Goal: Task Accomplishment & Management: Use online tool/utility

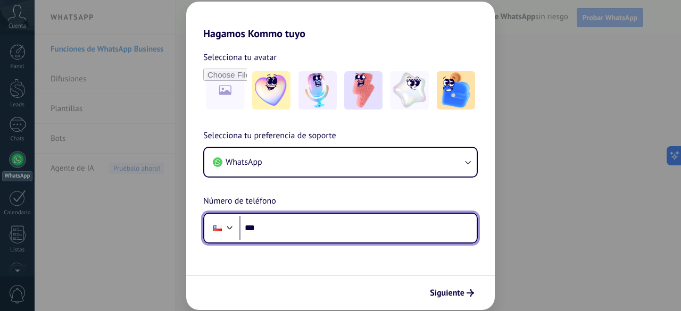
click at [374, 230] on input "***" at bounding box center [357, 228] width 237 height 24
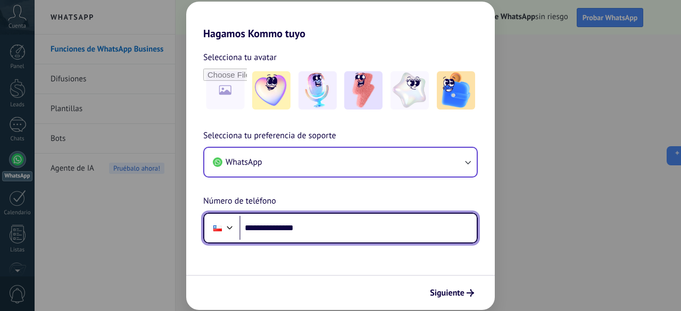
type input "**********"
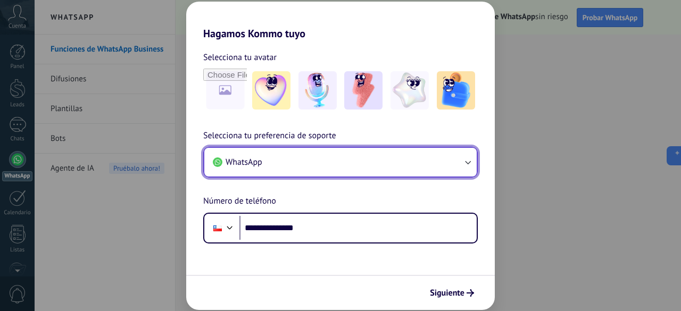
click at [418, 155] on button "WhatsApp" at bounding box center [340, 162] width 272 height 29
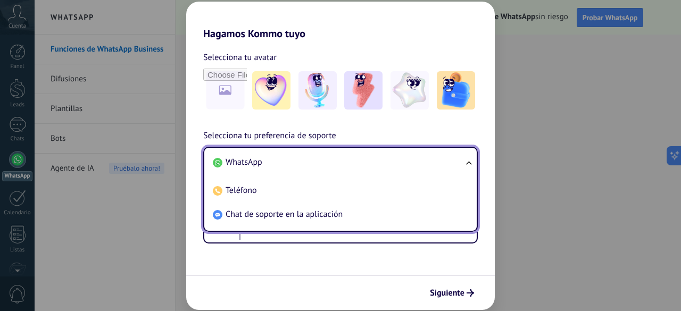
click at [408, 162] on li "WhatsApp" at bounding box center [339, 163] width 260 height 24
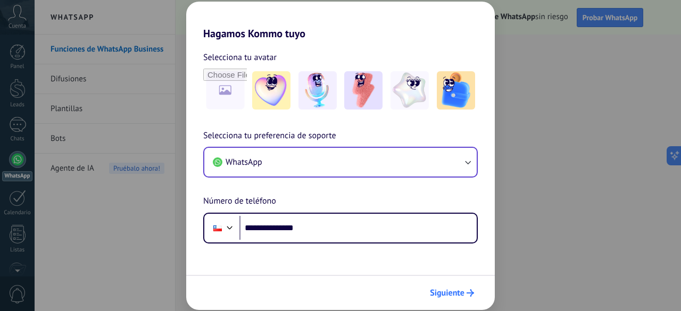
click at [451, 289] on span "Siguiente" at bounding box center [447, 292] width 35 height 7
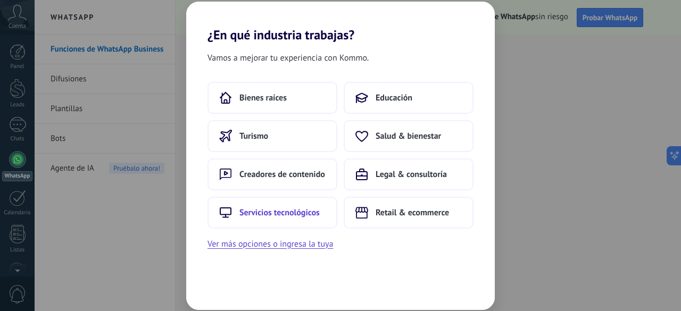
click at [313, 212] on span "Servicios tecnológicos" at bounding box center [279, 213] width 80 height 11
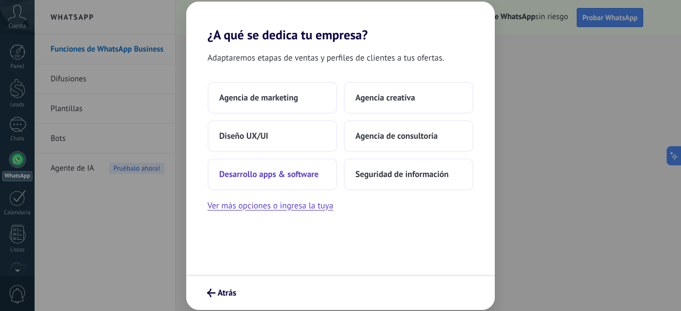
click at [293, 174] on span "Desarrollo apps & software" at bounding box center [269, 174] width 100 height 11
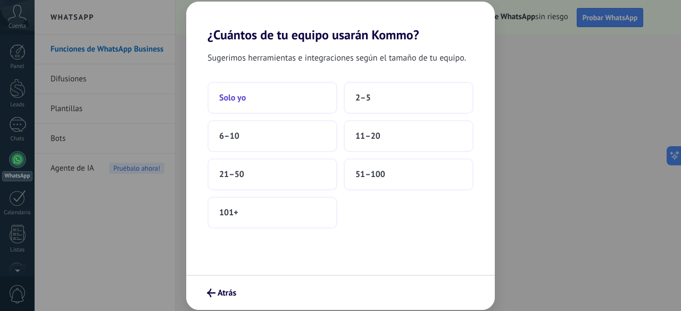
click at [268, 102] on button "Solo yo" at bounding box center [273, 98] width 130 height 32
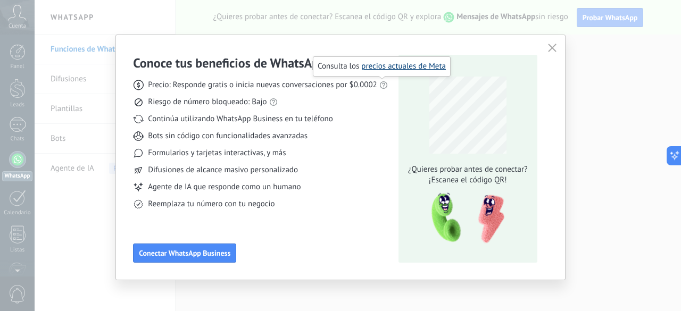
click at [395, 69] on link "precios actuales de Meta" at bounding box center [403, 66] width 85 height 10
click at [550, 45] on icon "button" at bounding box center [552, 48] width 9 height 9
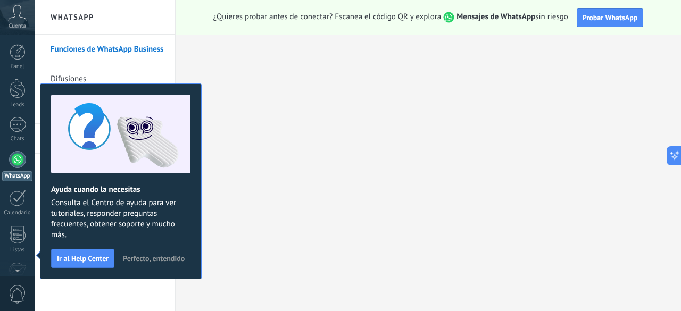
click at [139, 263] on button "Perfecto, entendido" at bounding box center [153, 259] width 71 height 16
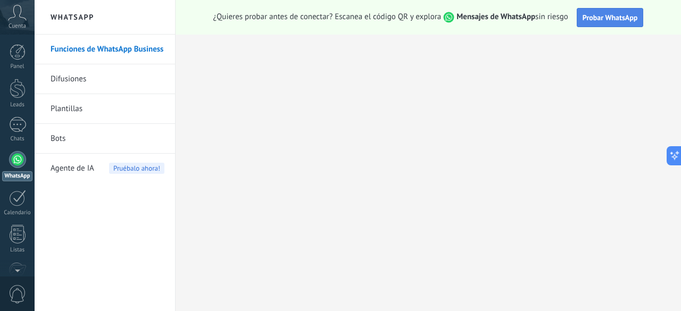
click at [586, 21] on span "Probar WhatsApp" at bounding box center [610, 18] width 55 height 10
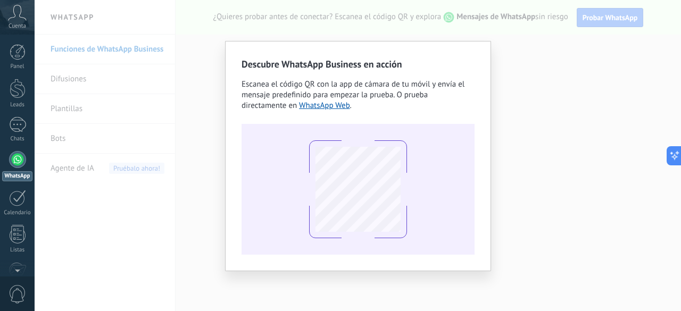
click at [518, 92] on div "Descubre WhatsApp Business en acción Escanea el código QR con la app de cámara …" at bounding box center [358, 155] width 647 height 311
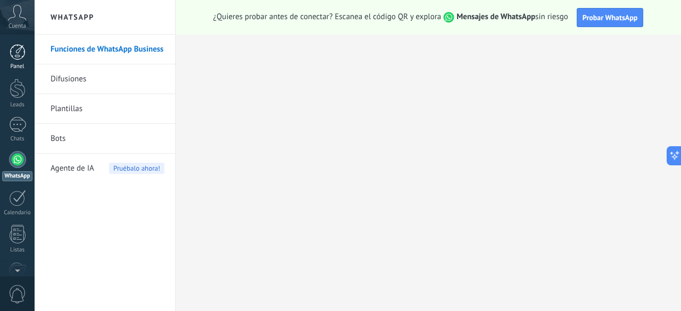
click at [15, 61] on link "Panel" at bounding box center [17, 57] width 35 height 26
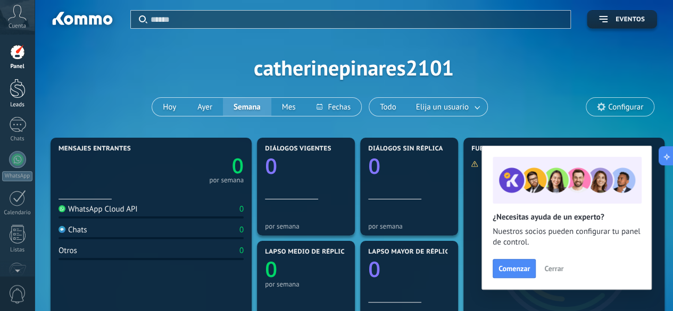
click at [22, 90] on div at bounding box center [18, 89] width 16 height 20
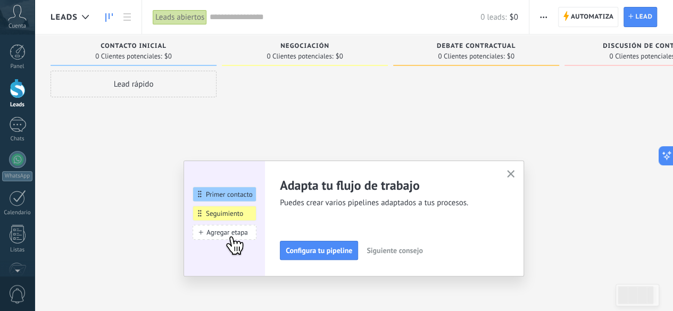
click at [515, 178] on icon "button" at bounding box center [511, 174] width 8 height 8
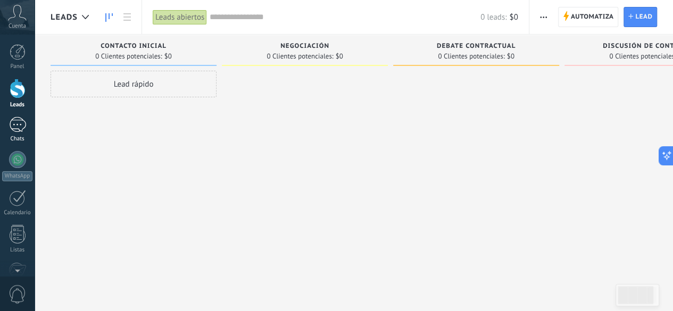
click at [21, 125] on div at bounding box center [17, 124] width 17 height 15
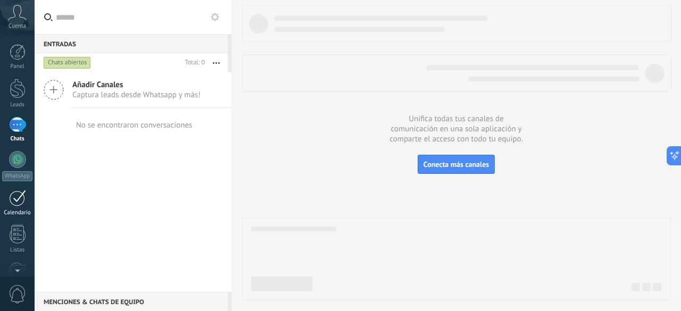
click at [22, 196] on div at bounding box center [17, 198] width 17 height 16
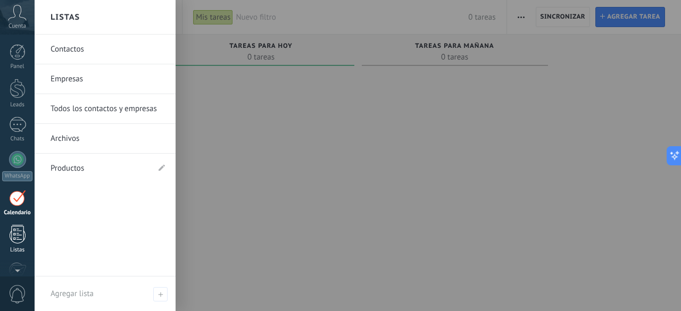
click at [22, 234] on div at bounding box center [18, 234] width 16 height 19
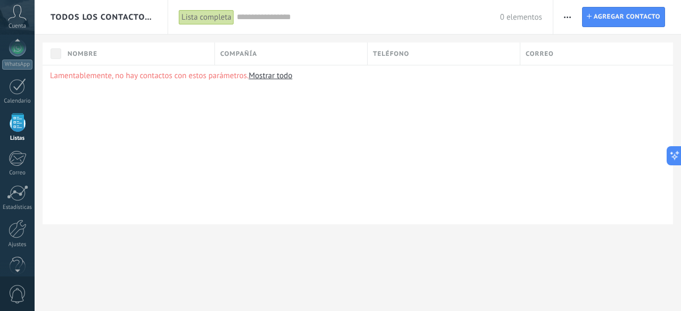
click at [22, 234] on div at bounding box center [18, 229] width 18 height 19
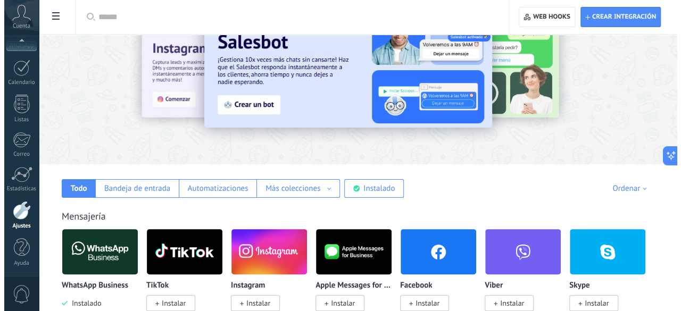
scroll to position [53, 0]
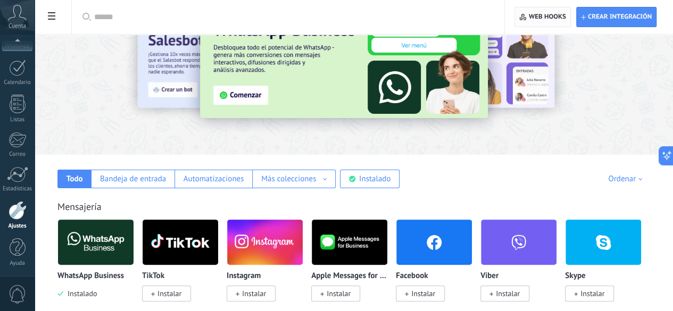
click at [558, 18] on span "Web hooks 0" at bounding box center [547, 17] width 37 height 9
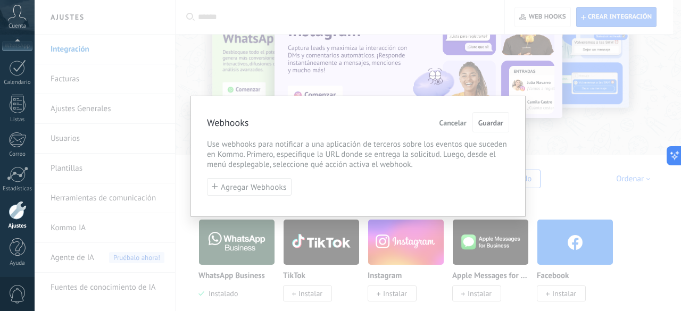
click at [567, 125] on div "Webhooks Cancelar Guardar Use webhooks para notificar a una aplicación de terce…" at bounding box center [358, 155] width 647 height 311
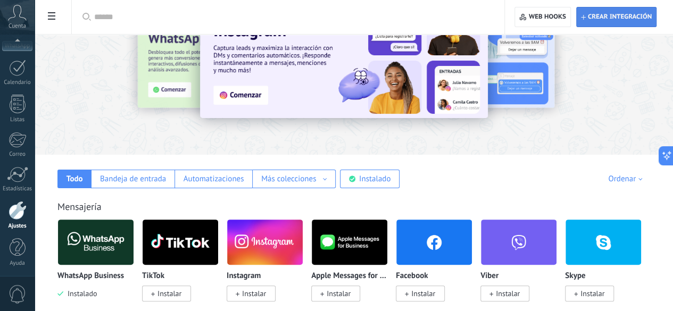
click at [626, 14] on span "Crear integración" at bounding box center [620, 17] width 64 height 9
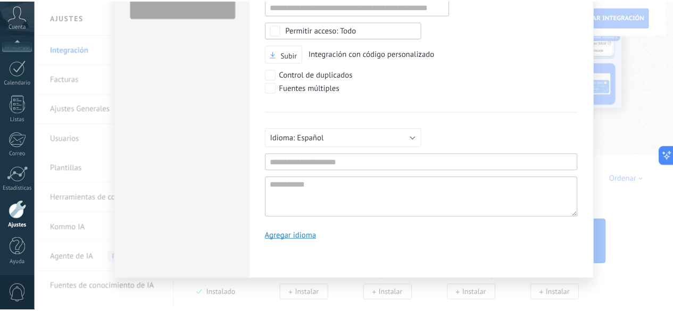
scroll to position [0, 0]
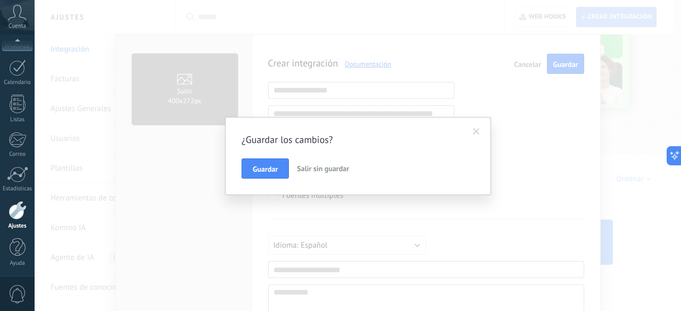
click at [311, 168] on span "Salir sin guardar" at bounding box center [323, 169] width 52 height 10
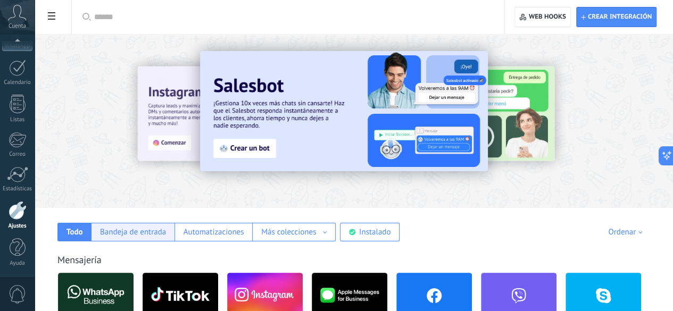
click at [166, 236] on div "Bandeja de entrada" at bounding box center [133, 232] width 66 height 10
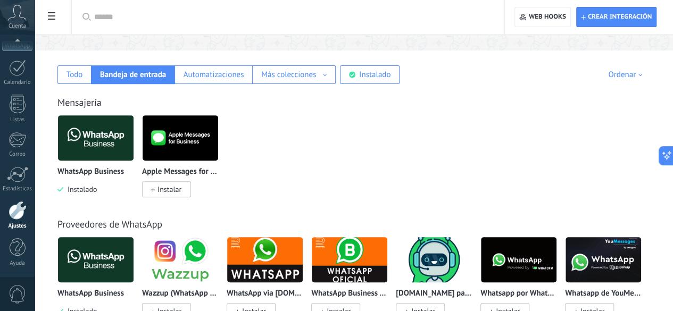
scroll to position [162, 0]
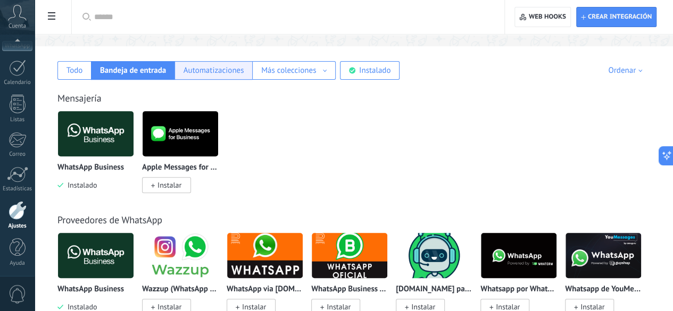
click at [244, 71] on div "Automatizaciones" at bounding box center [214, 70] width 61 height 10
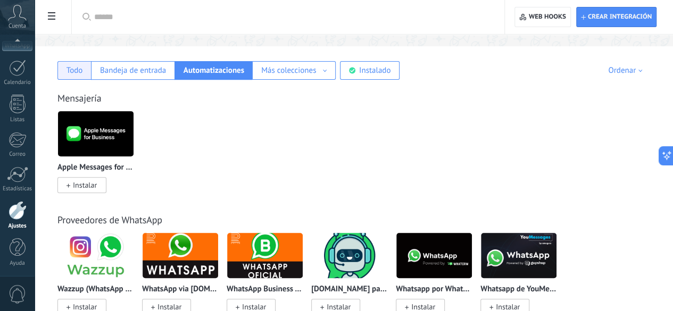
click at [83, 69] on div "Todo" at bounding box center [75, 70] width 16 height 10
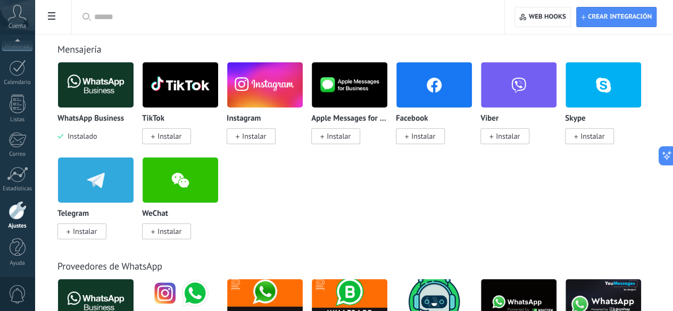
scroll to position [207, 0]
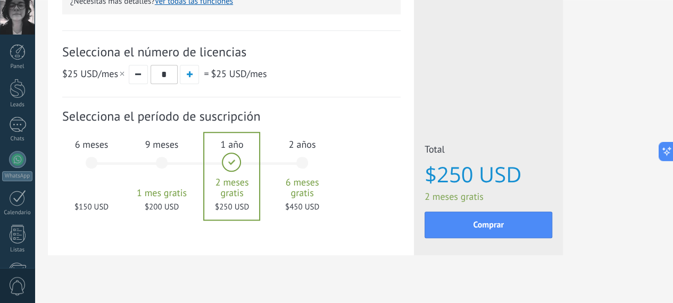
scroll to position [365, 0]
drag, startPoint x: 560, startPoint y: 147, endPoint x: 94, endPoint y: 109, distance: 467.1
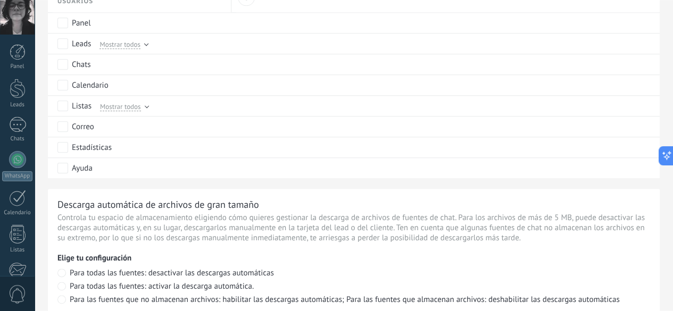
scroll to position [580, 0]
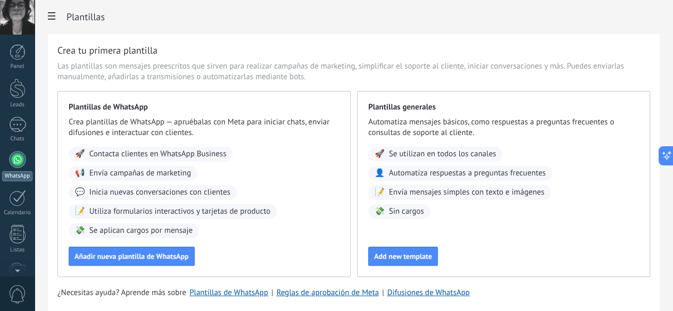
scroll to position [130, 0]
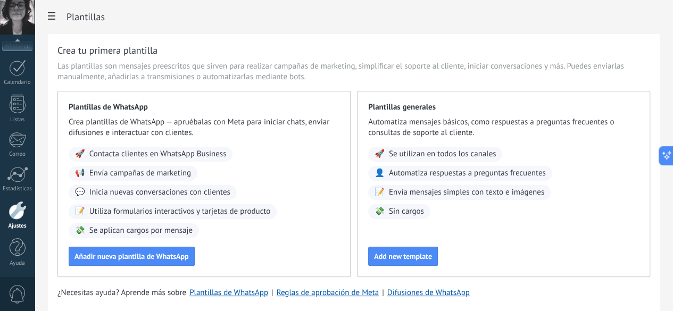
click at [20, 160] on div "Panel Leads Chats WhatsApp Clientes" at bounding box center [17, 96] width 35 height 364
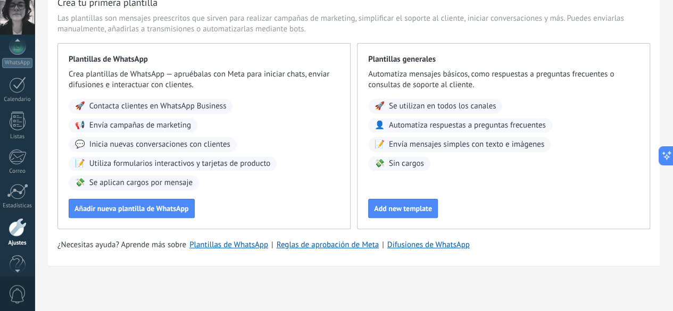
scroll to position [109, 0]
click at [16, 54] on div at bounding box center [17, 50] width 17 height 17
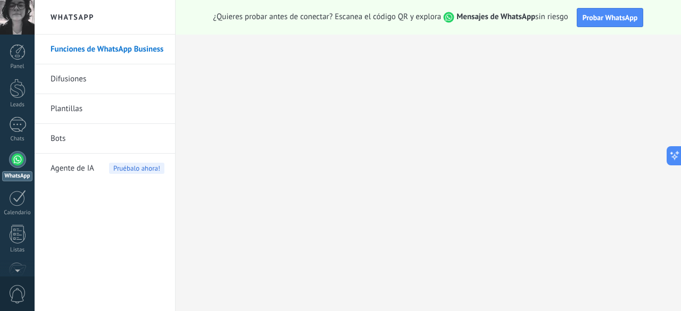
click at [89, 136] on link "Bots" at bounding box center [108, 139] width 114 height 30
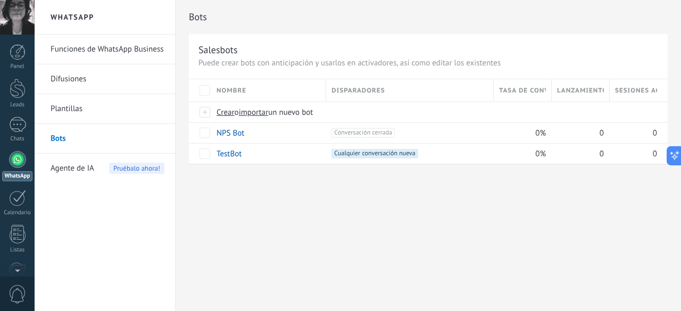
click at [92, 46] on link "Funciones de WhatsApp Business" at bounding box center [108, 50] width 114 height 30
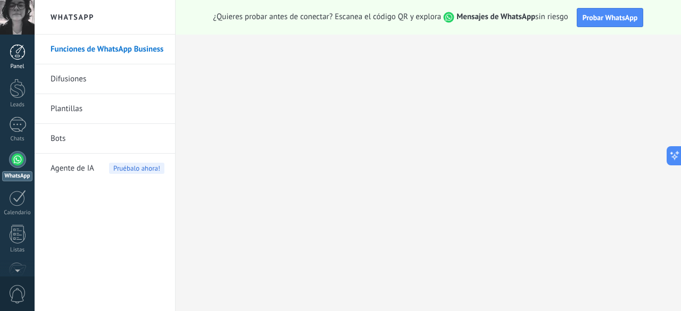
click at [14, 60] on link "Panel" at bounding box center [17, 57] width 35 height 26
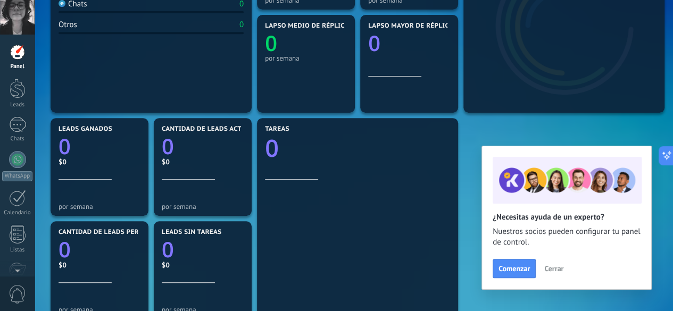
scroll to position [227, 0]
click at [557, 268] on span "Cerrar" at bounding box center [553, 268] width 19 height 7
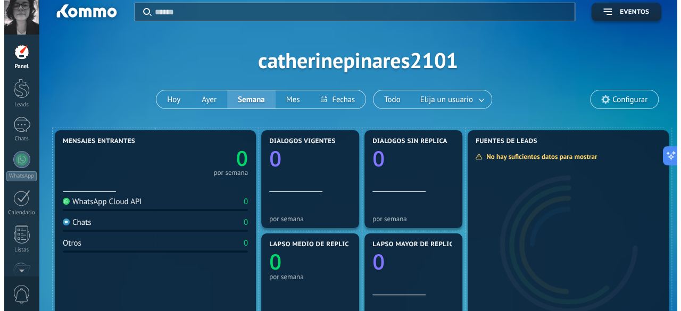
scroll to position [0, 0]
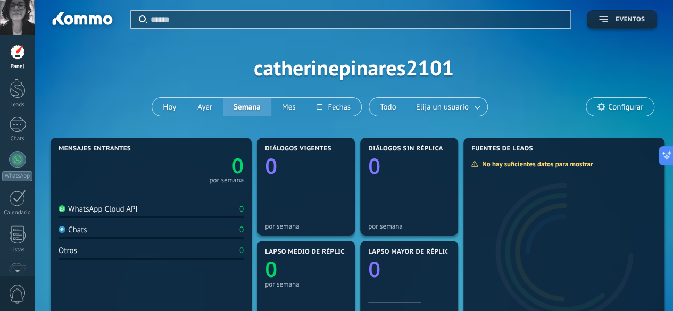
click at [609, 18] on span "Eventos" at bounding box center [622, 19] width 46 height 7
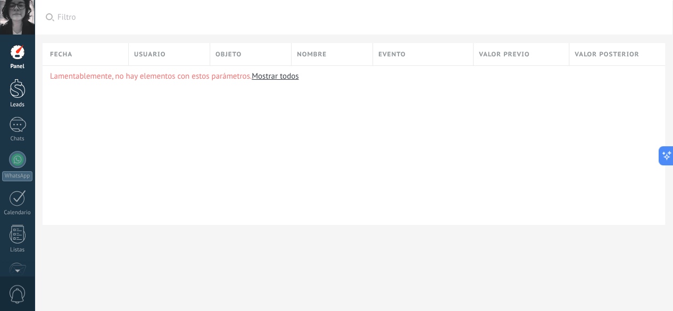
click at [18, 96] on div at bounding box center [18, 89] width 16 height 20
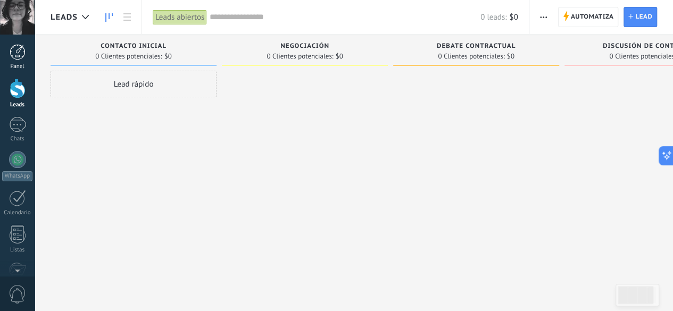
click at [20, 56] on div at bounding box center [18, 52] width 16 height 16
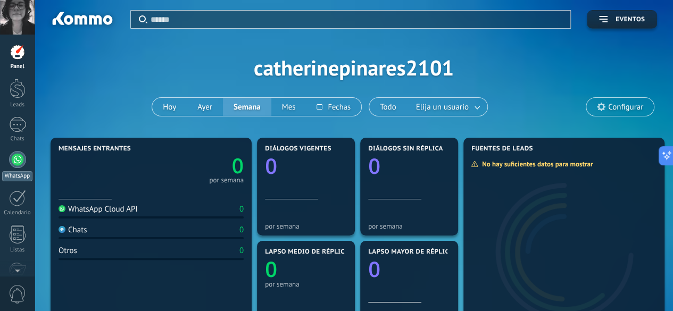
click at [15, 168] on link "WhatsApp" at bounding box center [17, 166] width 35 height 30
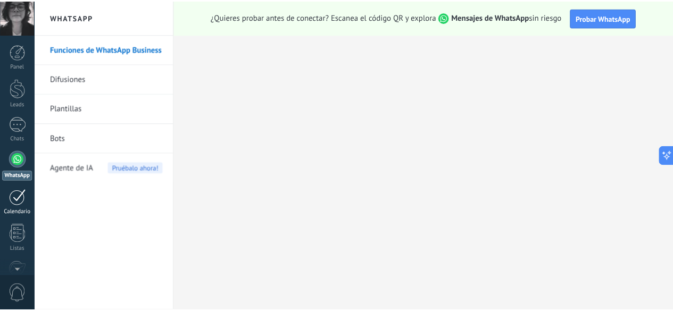
scroll to position [130, 0]
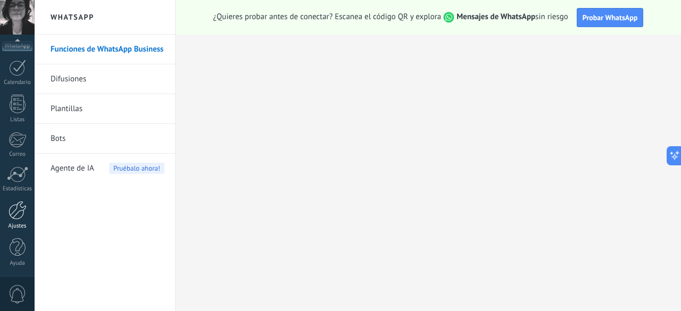
click at [14, 212] on div at bounding box center [18, 210] width 18 height 19
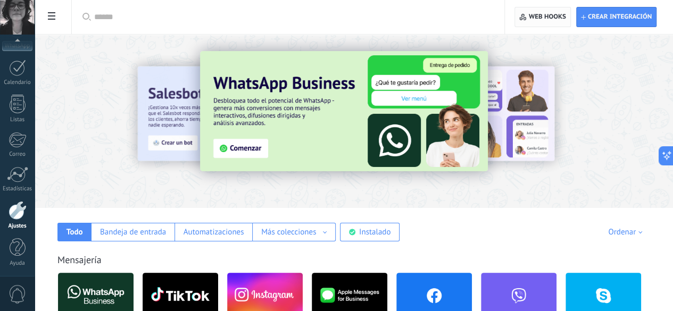
click at [520, 16] on icon "button" at bounding box center [522, 17] width 7 height 7
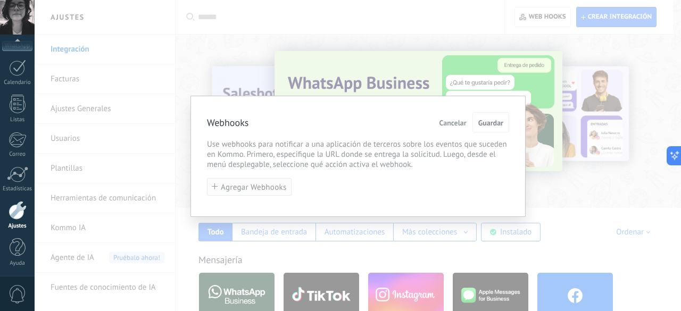
click at [262, 184] on span "Agregar Webhooks" at bounding box center [254, 188] width 66 height 8
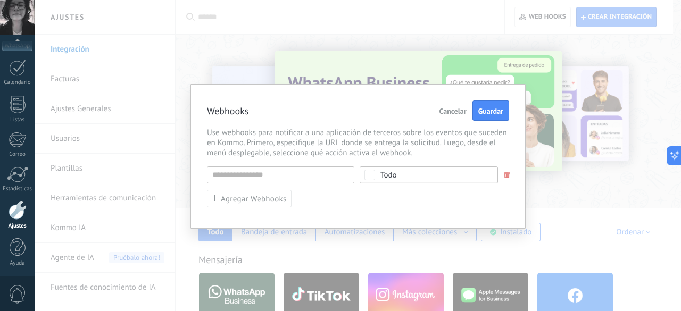
click at [457, 111] on span "Cancelar" at bounding box center [453, 110] width 27 height 7
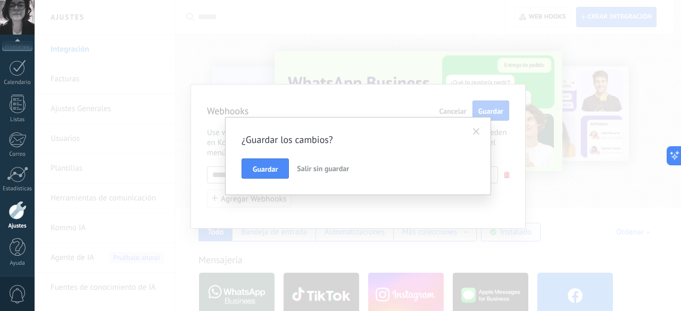
click at [477, 125] on span at bounding box center [477, 132] width 18 height 18
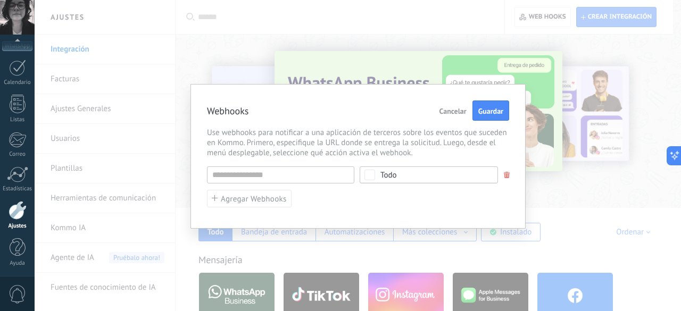
click at [452, 111] on span "Cancelar" at bounding box center [453, 110] width 27 height 7
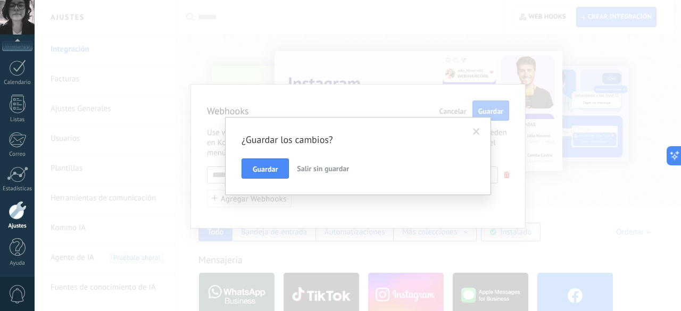
click at [319, 170] on span "Salir sin guardar" at bounding box center [323, 169] width 52 height 10
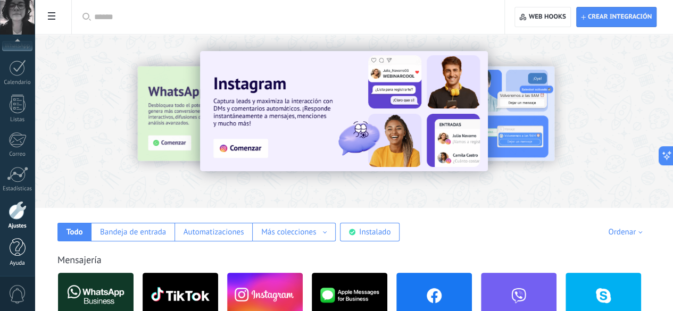
click at [12, 256] on link "Ayuda" at bounding box center [17, 252] width 35 height 29
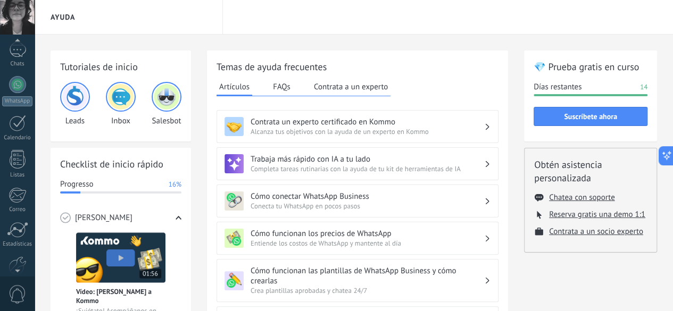
click at [18, 41] on div at bounding box center [17, 43] width 35 height 16
click at [15, 46] on div at bounding box center [18, 52] width 16 height 16
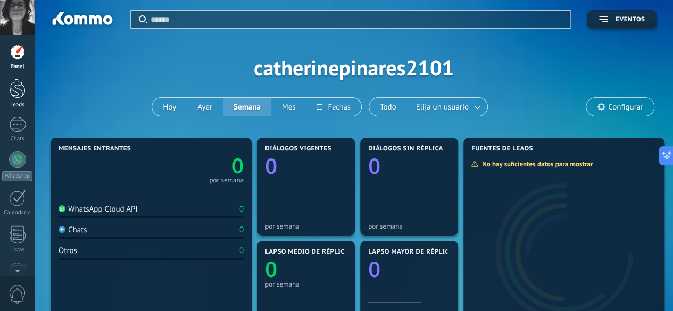
click at [14, 88] on div at bounding box center [18, 89] width 16 height 20
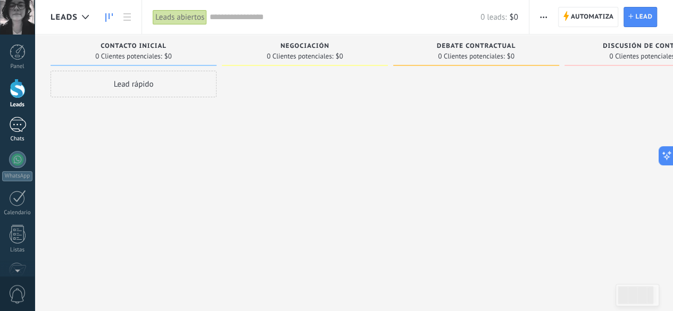
click at [13, 130] on div at bounding box center [17, 124] width 17 height 15
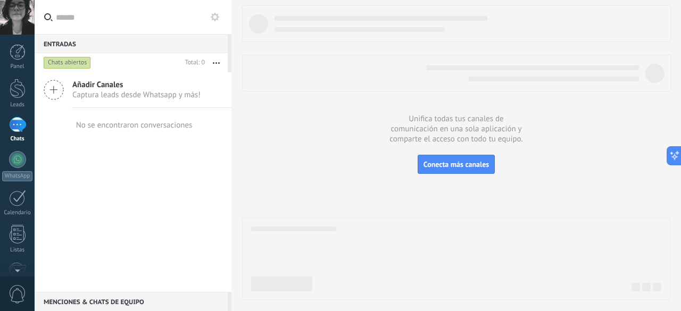
click at [110, 87] on span "Añadir Canales" at bounding box center [136, 85] width 128 height 10
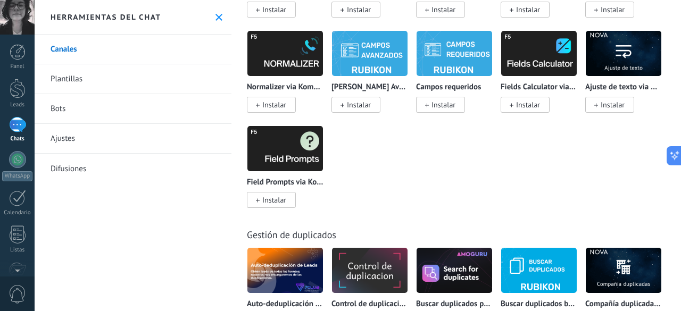
scroll to position [4877, 0]
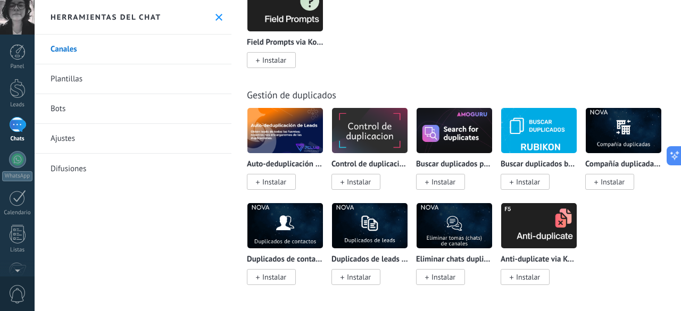
click at [77, 81] on link "Plantillas" at bounding box center [133, 79] width 197 height 30
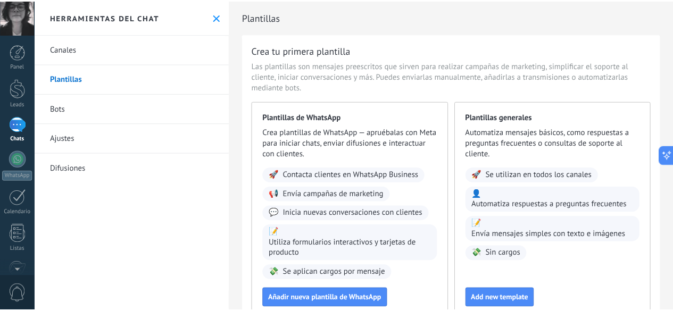
scroll to position [78, 0]
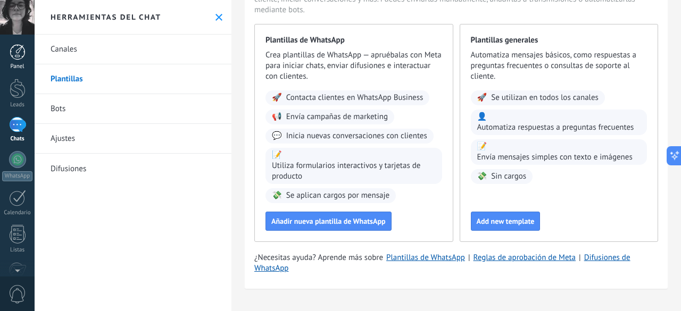
click at [20, 54] on div at bounding box center [18, 52] width 16 height 16
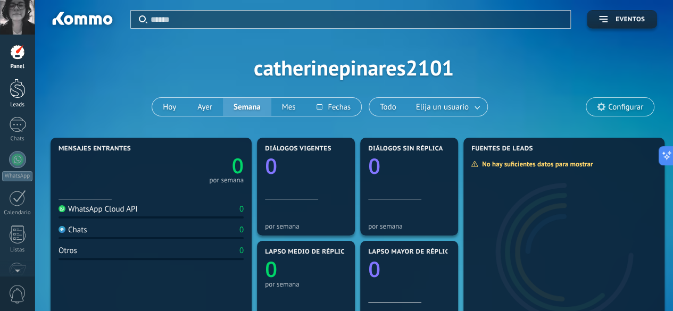
click at [14, 93] on div at bounding box center [18, 89] width 16 height 20
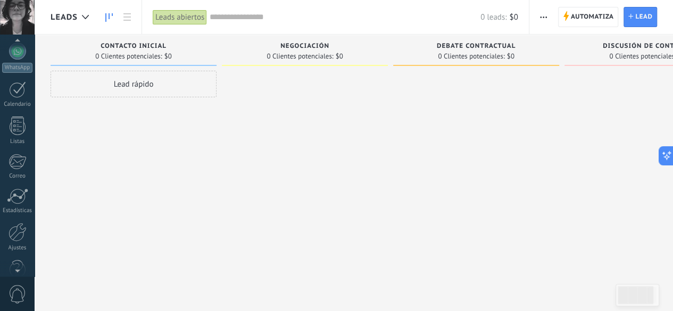
scroll to position [130, 0]
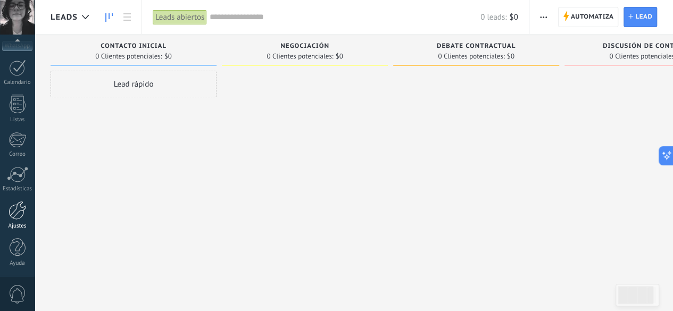
click at [12, 211] on div at bounding box center [18, 210] width 18 height 19
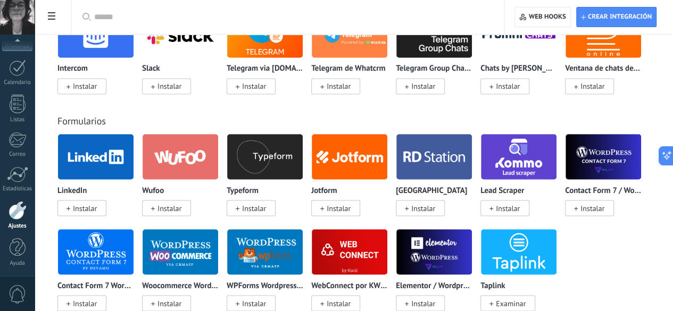
scroll to position [805, 0]
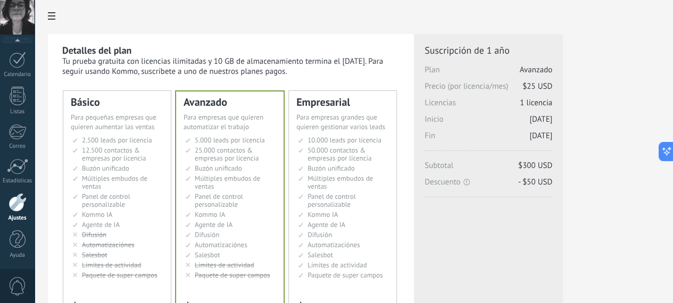
click at [20, 159] on div at bounding box center [17, 167] width 21 height 16
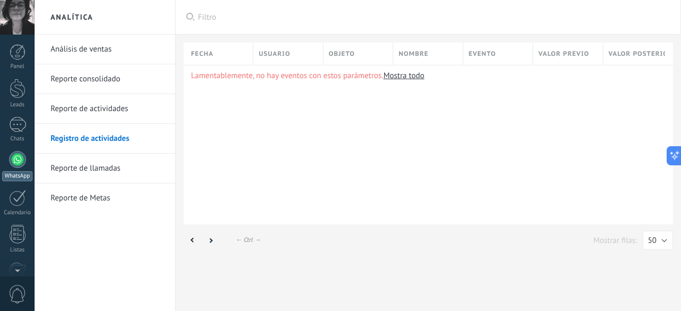
click at [11, 161] on div at bounding box center [17, 159] width 17 height 17
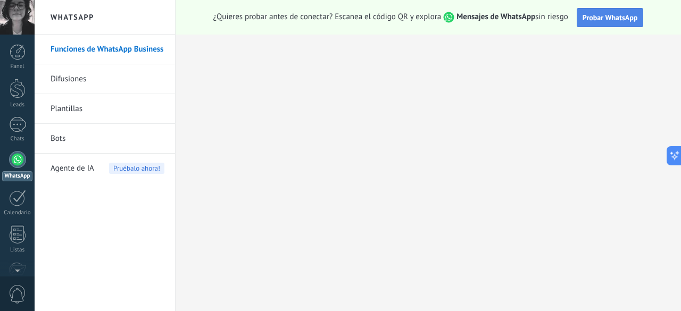
click at [604, 19] on span "Probar WhatsApp" at bounding box center [610, 18] width 55 height 10
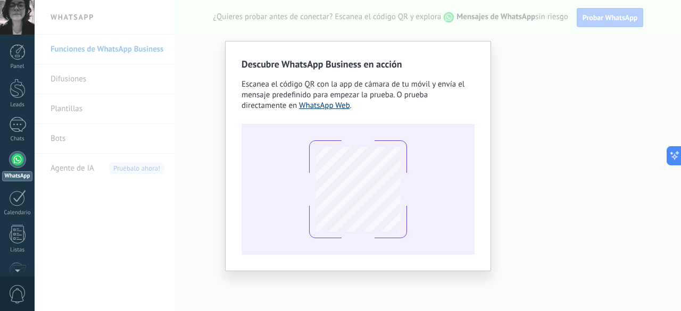
click at [299, 107] on link "WhatsApp Web" at bounding box center [324, 106] width 51 height 10
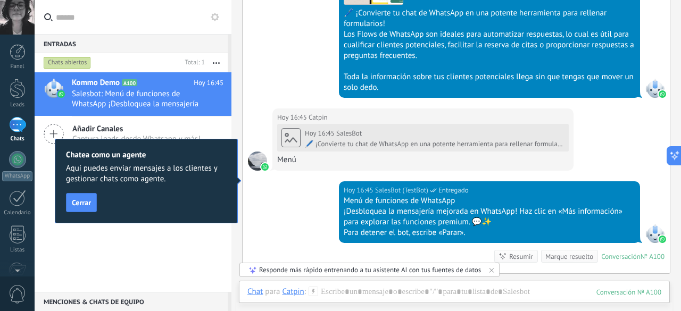
scroll to position [989, 0]
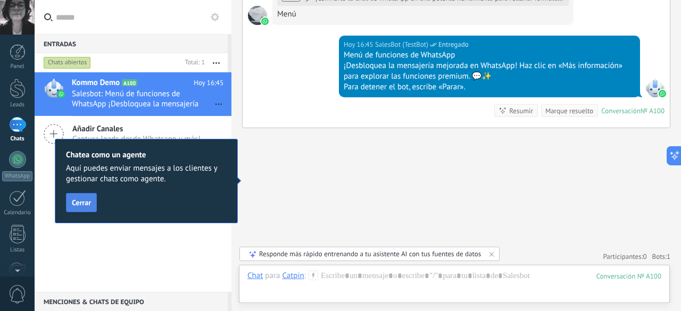
click at [90, 203] on span "Cerrar" at bounding box center [81, 202] width 19 height 7
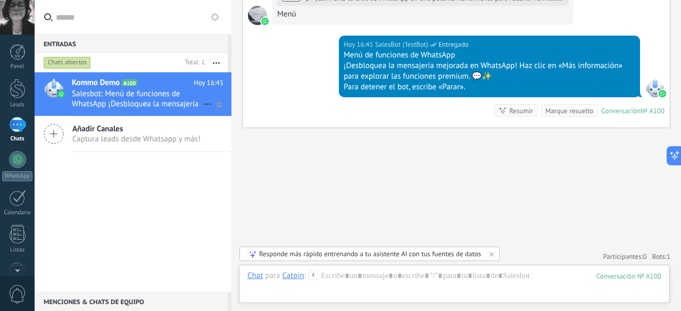
click at [118, 92] on span "Salesbot: Menú de funciones de WhatsApp ¡Desbloquea la mensajería mejorada en W…" at bounding box center [137, 99] width 131 height 20
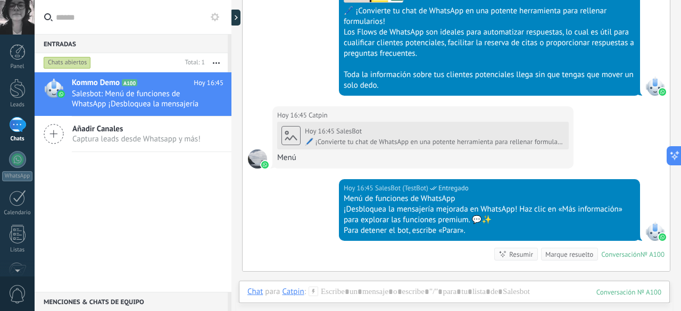
scroll to position [845, 0]
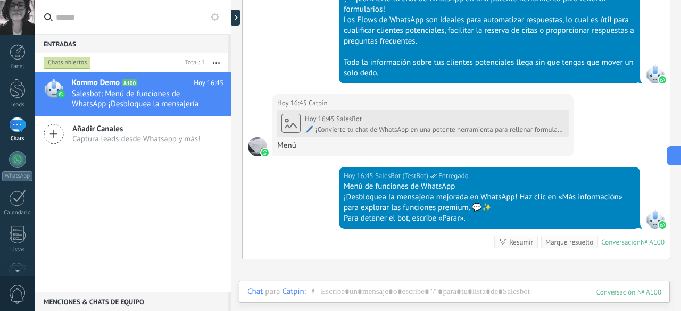
scroll to position [989, 0]
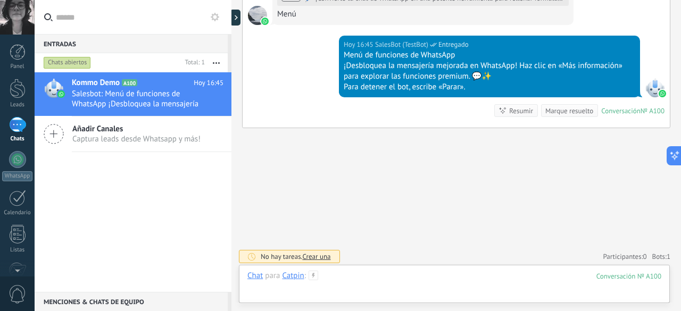
click at [333, 283] on div at bounding box center [454, 287] width 414 height 32
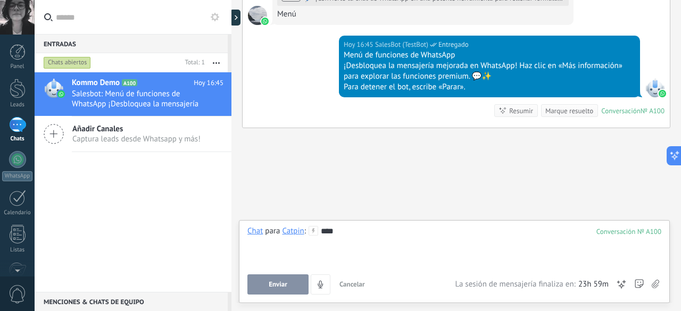
click at [276, 284] on span "Enviar" at bounding box center [278, 284] width 19 height 7
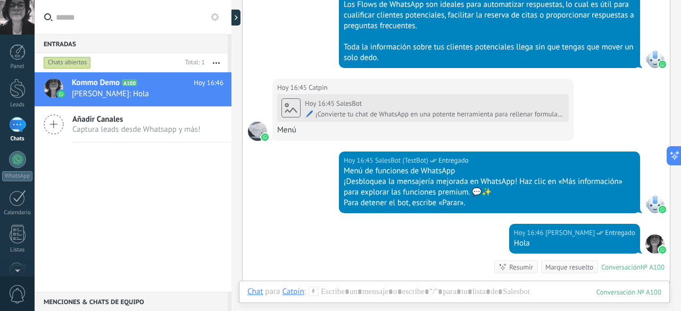
scroll to position [871, 0]
